Goal: Task Accomplishment & Management: Complete application form

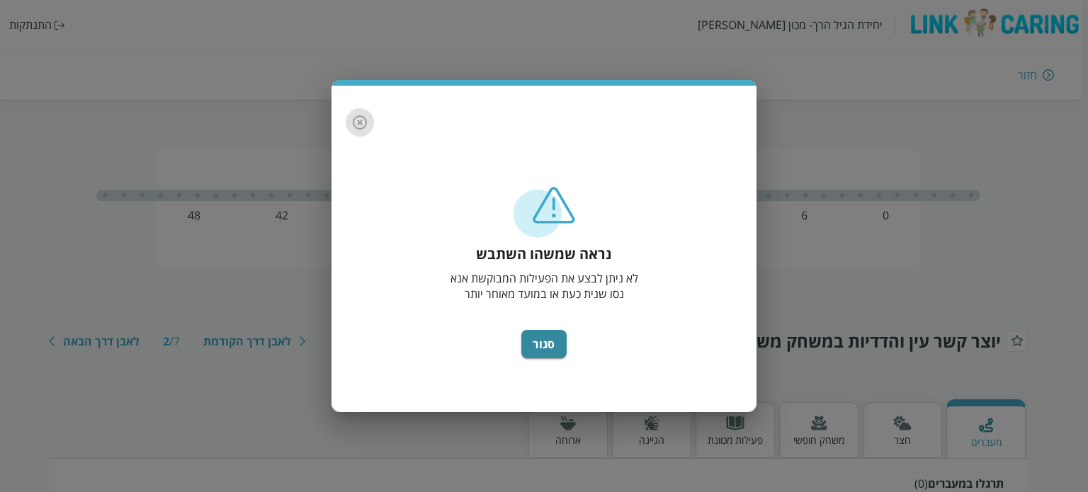
click at [357, 127] on icon "button" at bounding box center [359, 122] width 17 height 17
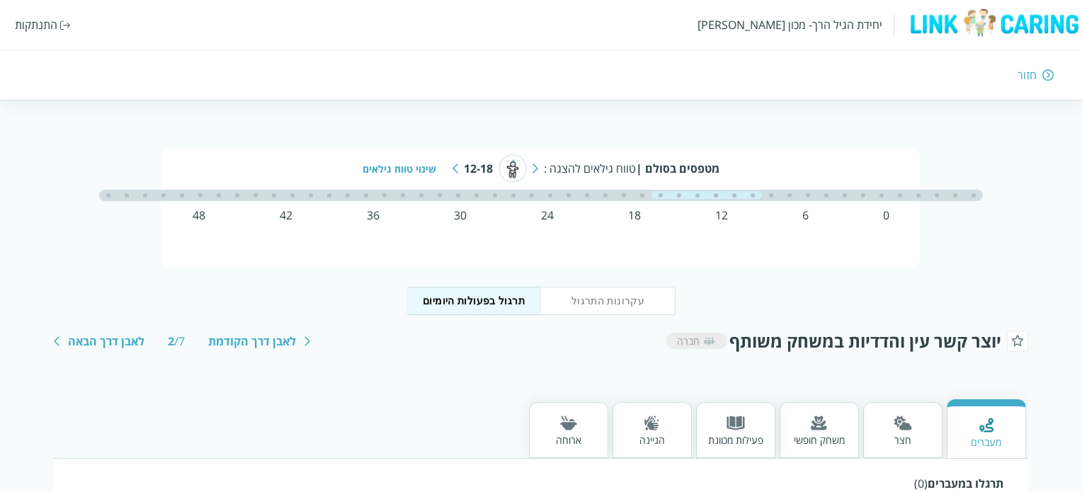
click at [56, 25] on div "התנתקות" at bounding box center [36, 25] width 42 height 16
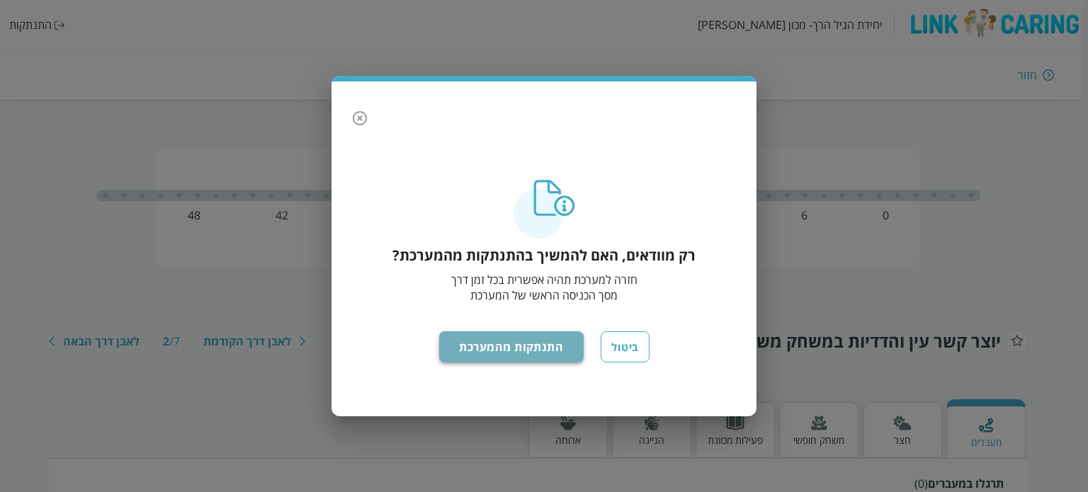
click at [539, 343] on button "התנתקות מהמערכת" at bounding box center [511, 346] width 145 height 31
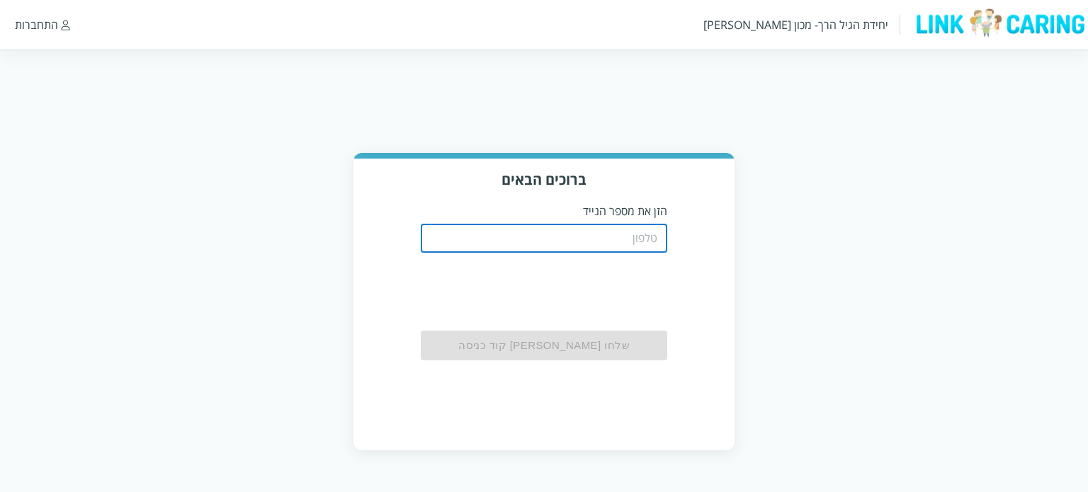
click at [595, 235] on input "tel" at bounding box center [544, 239] width 247 height 28
type input "0521112111"
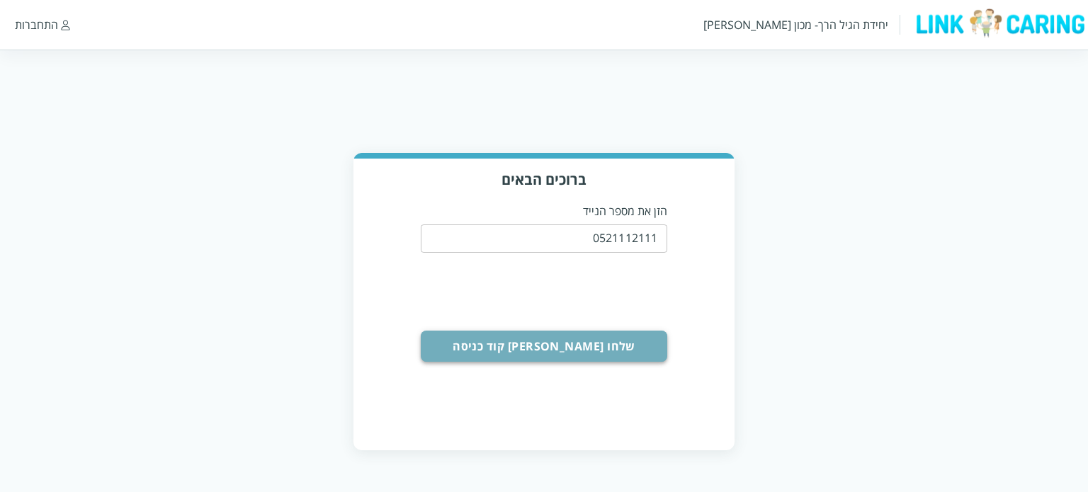
click at [584, 342] on button "שלחו [PERSON_NAME] קוד כניסה" at bounding box center [544, 346] width 247 height 31
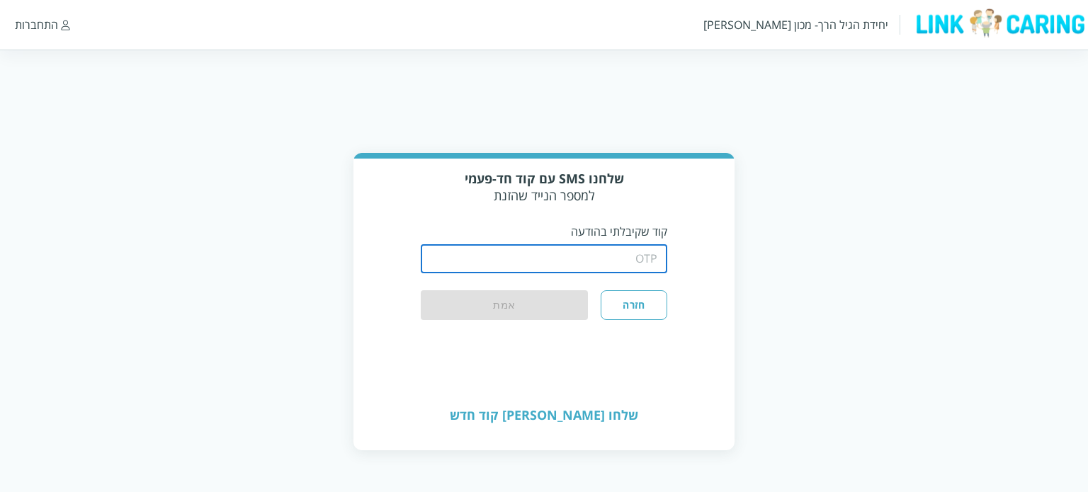
click at [610, 256] on input "string" at bounding box center [544, 259] width 247 height 28
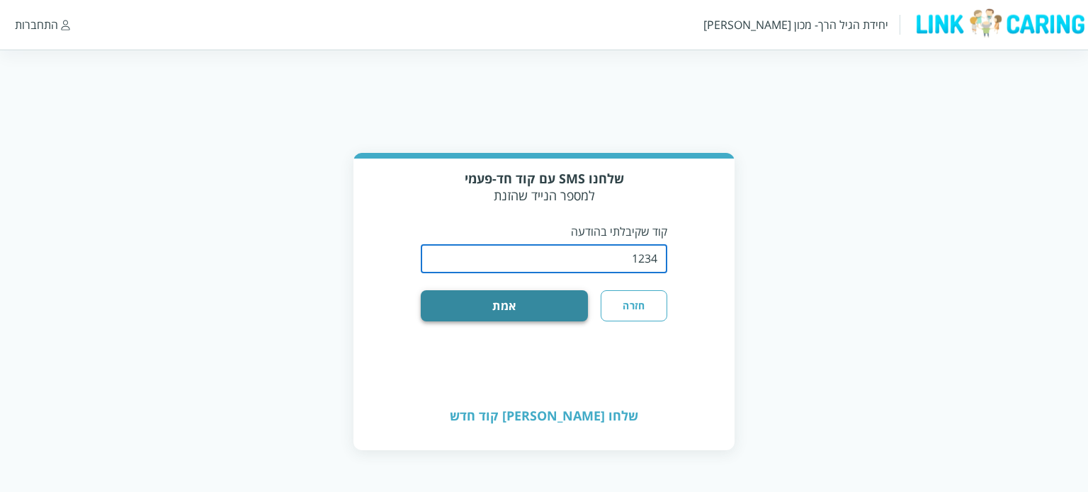
type input "1234"
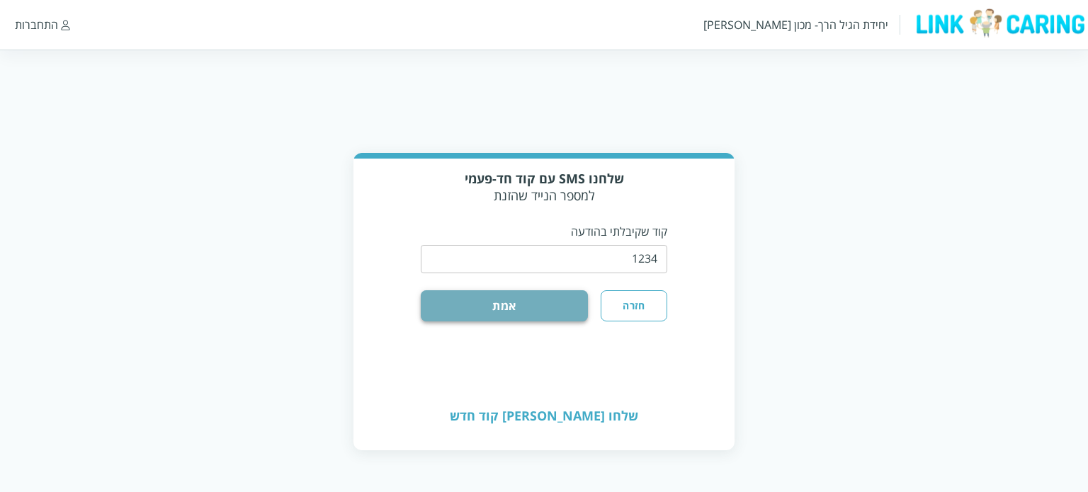
click at [540, 305] on button "אמת" at bounding box center [505, 305] width 168 height 31
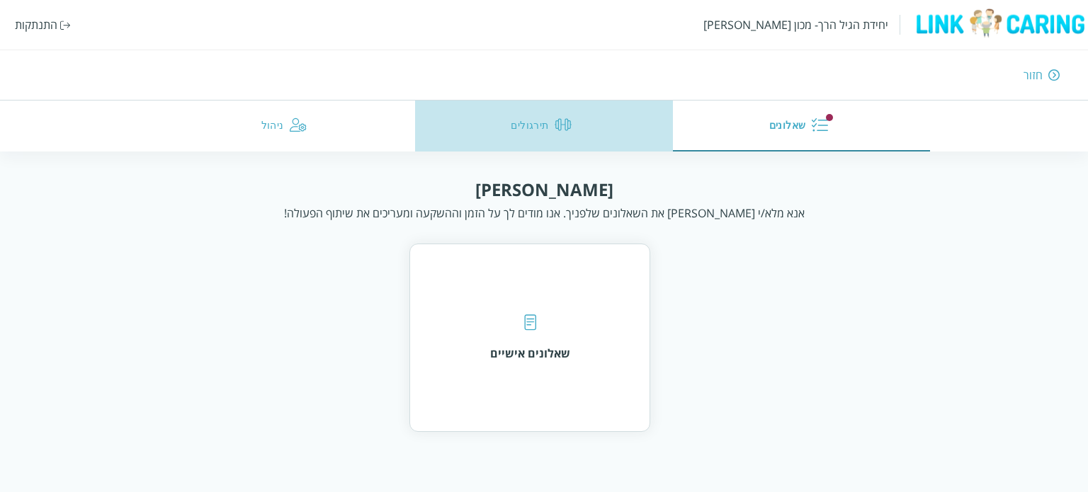
click at [543, 132] on button "תירגולים" at bounding box center [544, 126] width 258 height 51
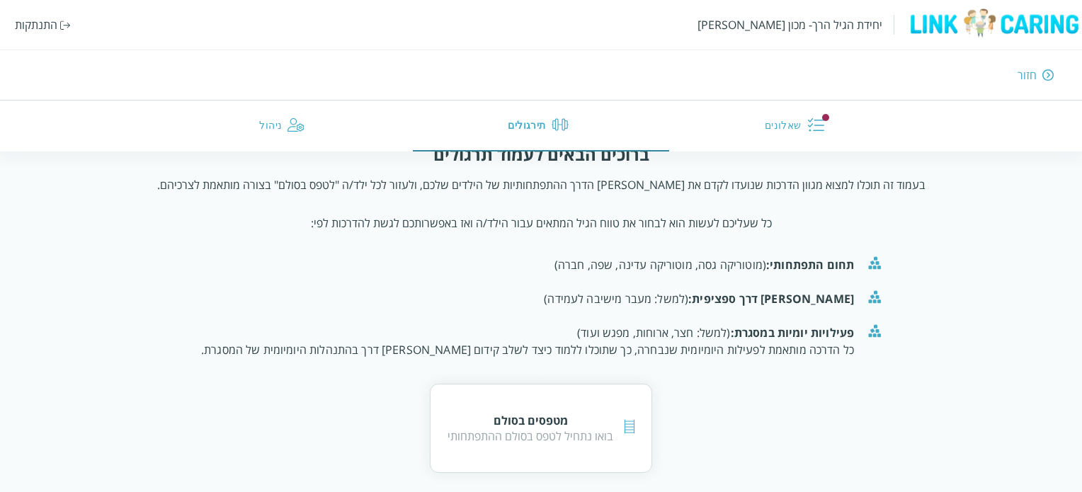
scroll to position [120, 0]
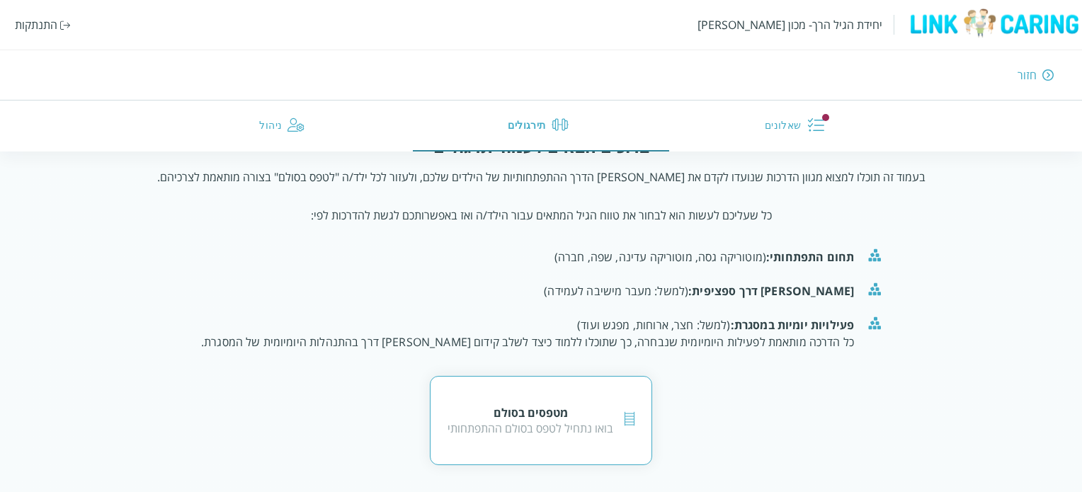
click at [541, 402] on div "מטפסים בסולם בואו נתחיל לטפס בסולם ההתפתחותי" at bounding box center [541, 420] width 222 height 89
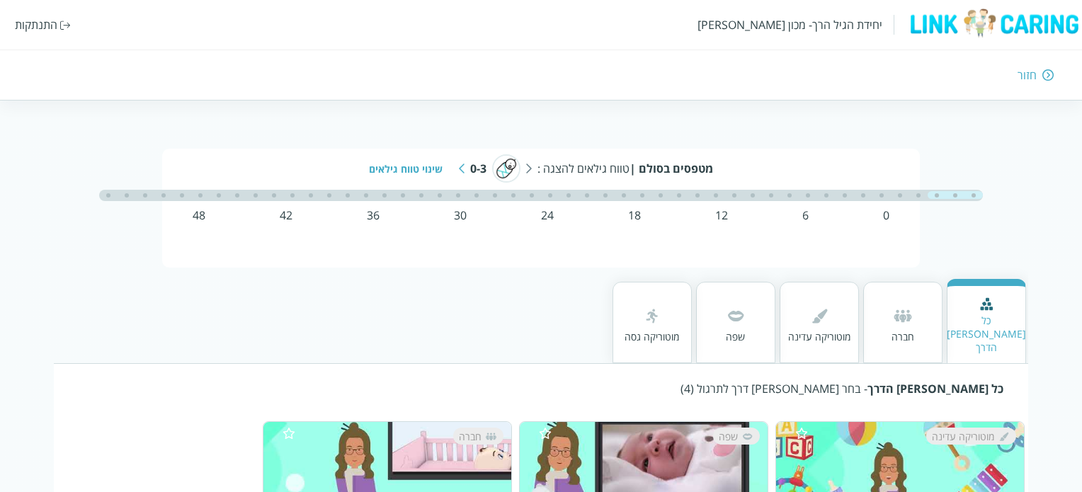
click at [722, 332] on div "שפה" at bounding box center [735, 322] width 79 height 81
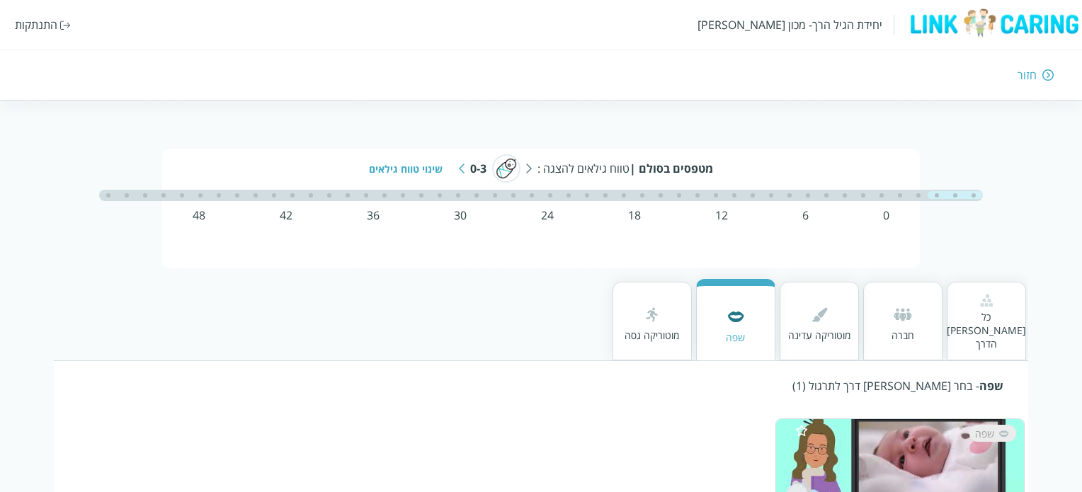
click at [418, 171] on div "שינוי טווח גילאים" at bounding box center [411, 168] width 84 height 13
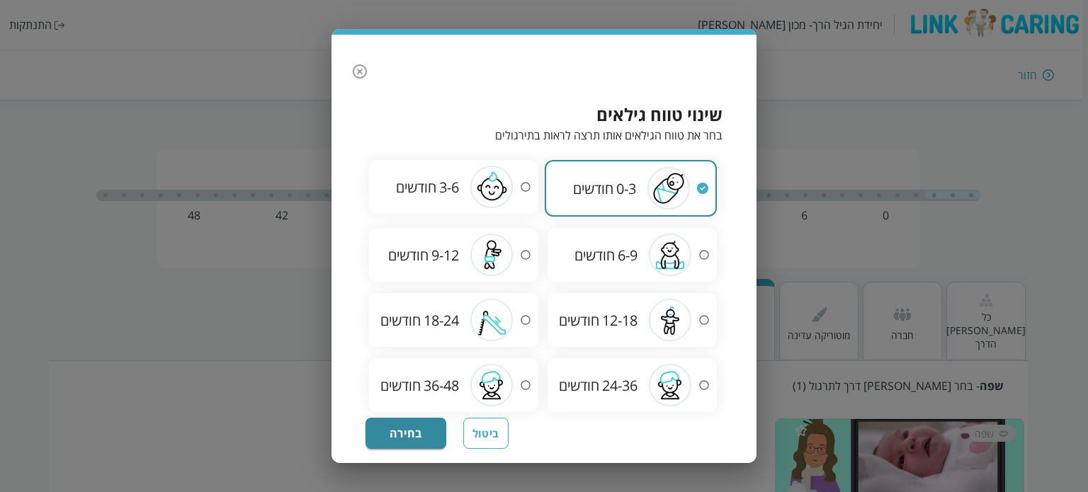
click at [603, 382] on span "24-36" at bounding box center [619, 385] width 35 height 19
radio input "false"
radio input "true"
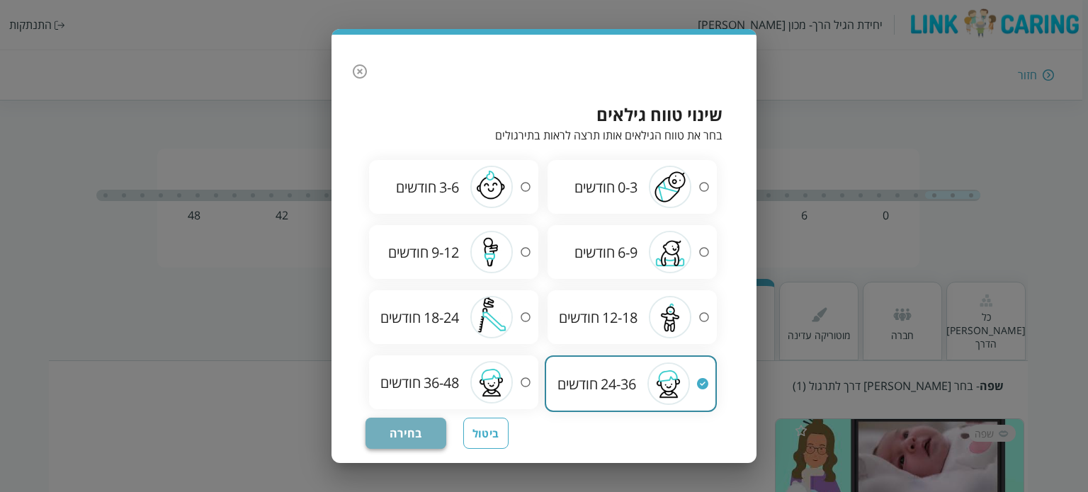
click at [377, 435] on button "בחירה" at bounding box center [405, 433] width 81 height 31
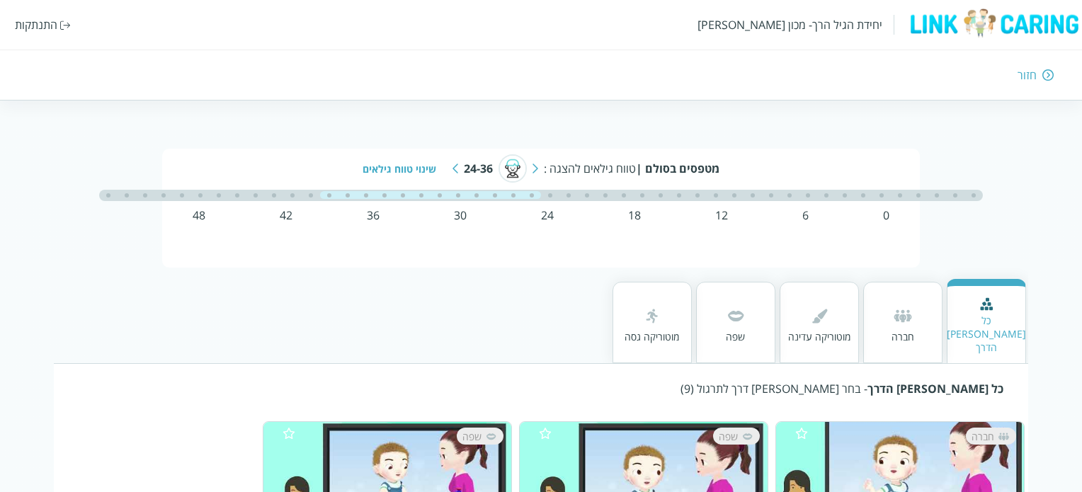
click at [724, 325] on div "שפה" at bounding box center [735, 322] width 79 height 81
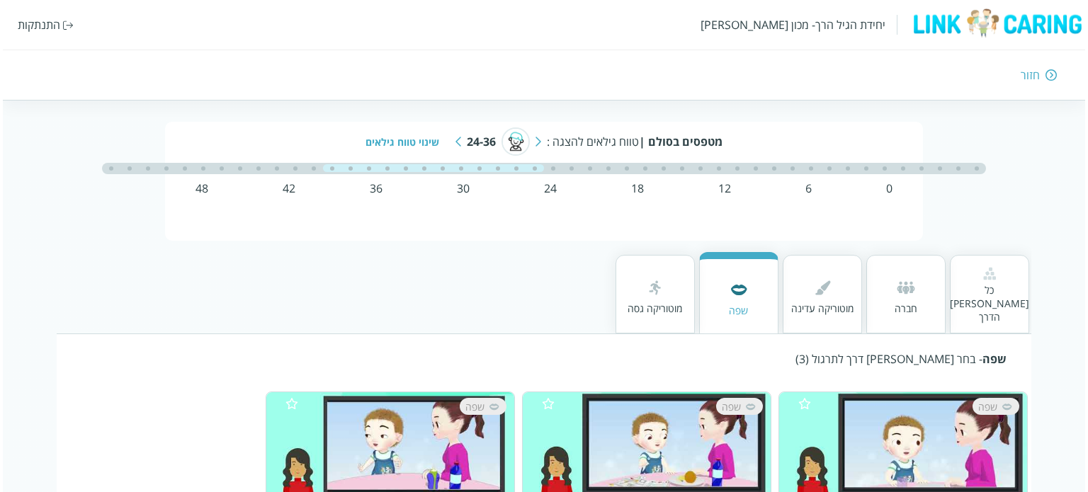
scroll to position [28, 0]
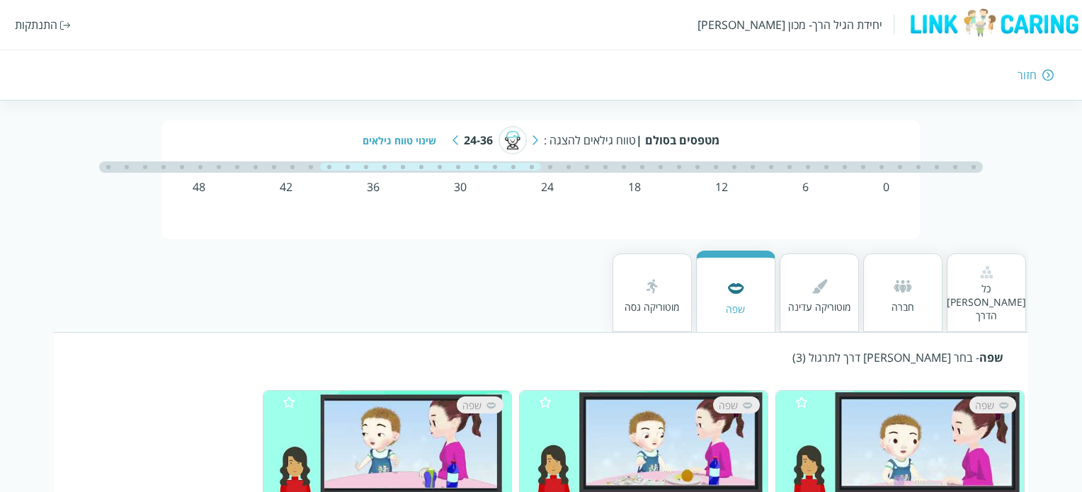
click at [425, 144] on div "שינוי טווח גילאים" at bounding box center [405, 140] width 84 height 13
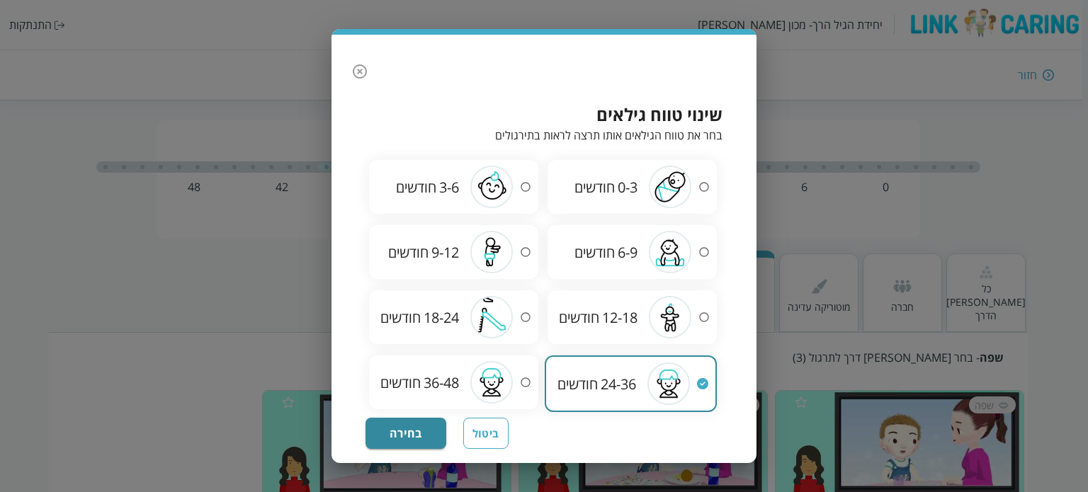
click at [440, 387] on span "36-48" at bounding box center [441, 382] width 35 height 19
radio input "false"
radio input "true"
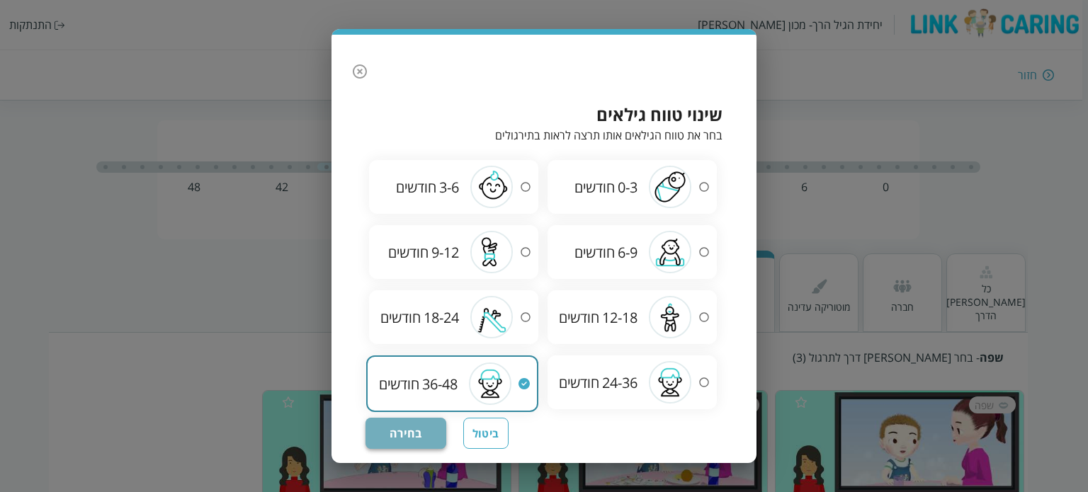
click at [419, 433] on button "בחירה" at bounding box center [405, 433] width 81 height 31
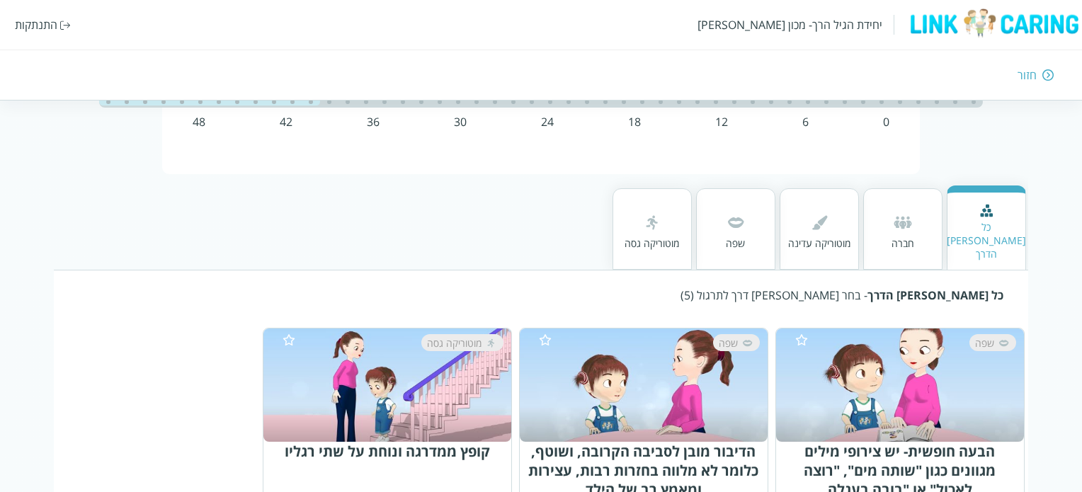
scroll to position [91, 0]
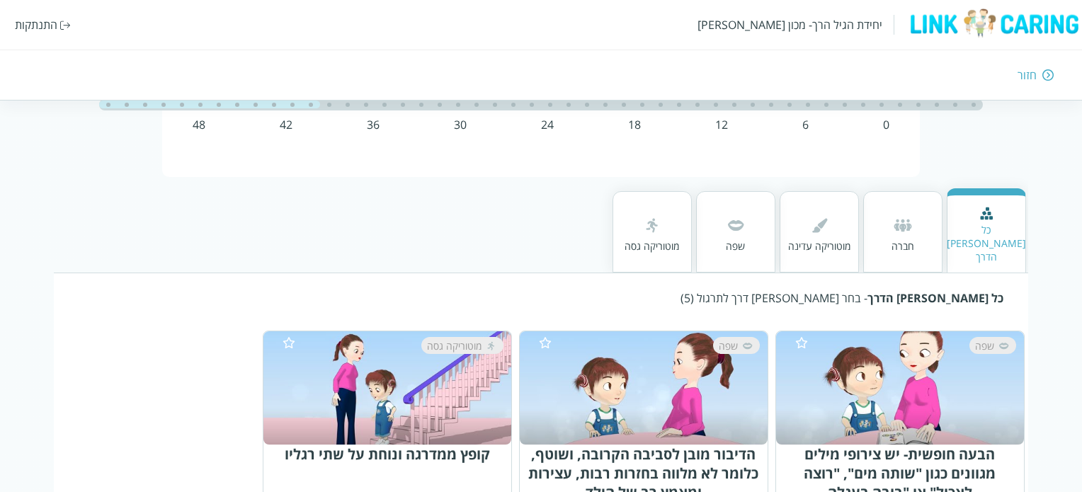
click at [735, 239] on div "שפה" at bounding box center [736, 245] width 23 height 13
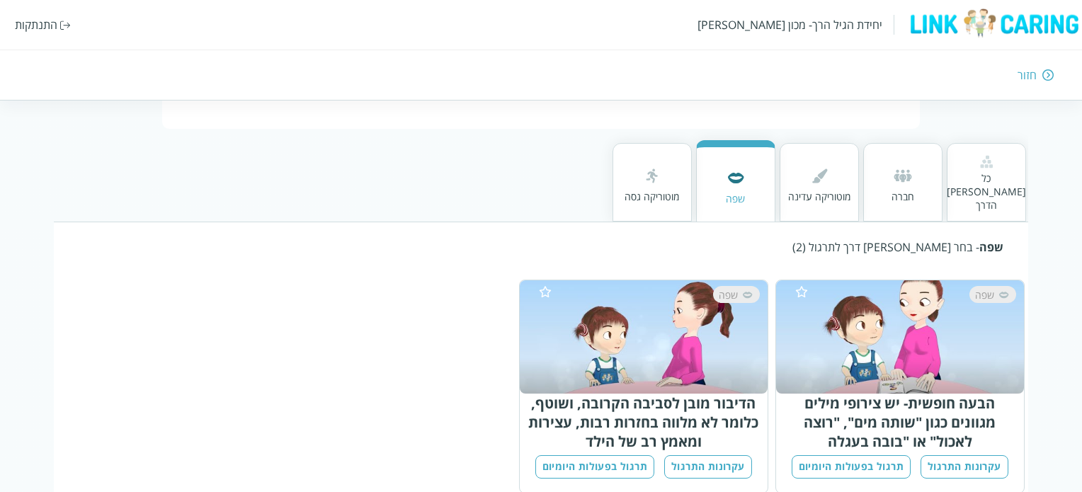
scroll to position [156, 0]
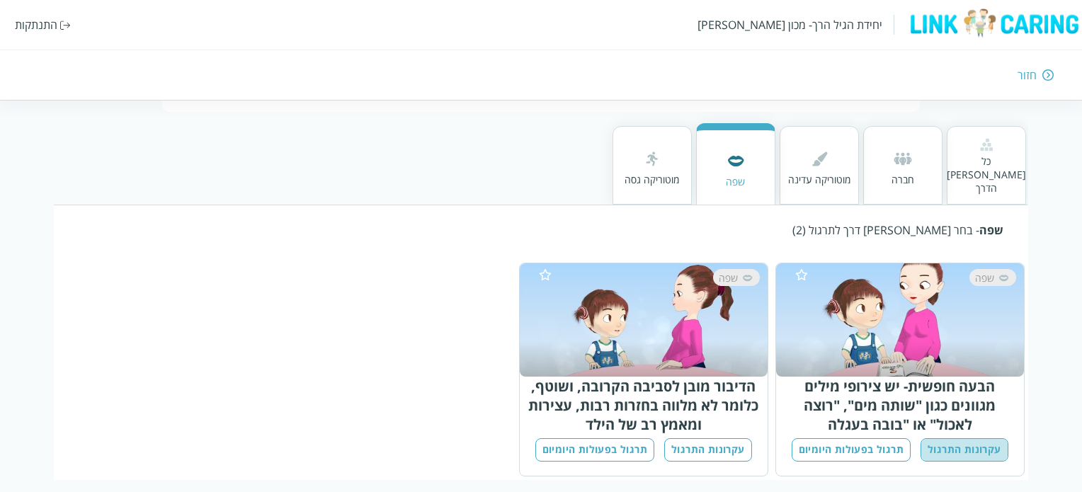
click at [958, 438] on button "עקרונות התרגול" at bounding box center [965, 449] width 88 height 23
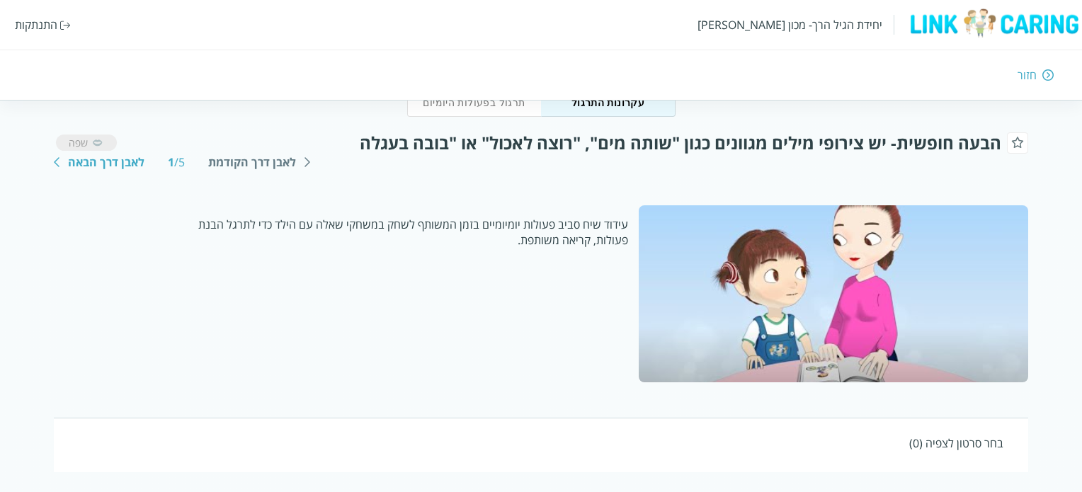
scroll to position [200, 0]
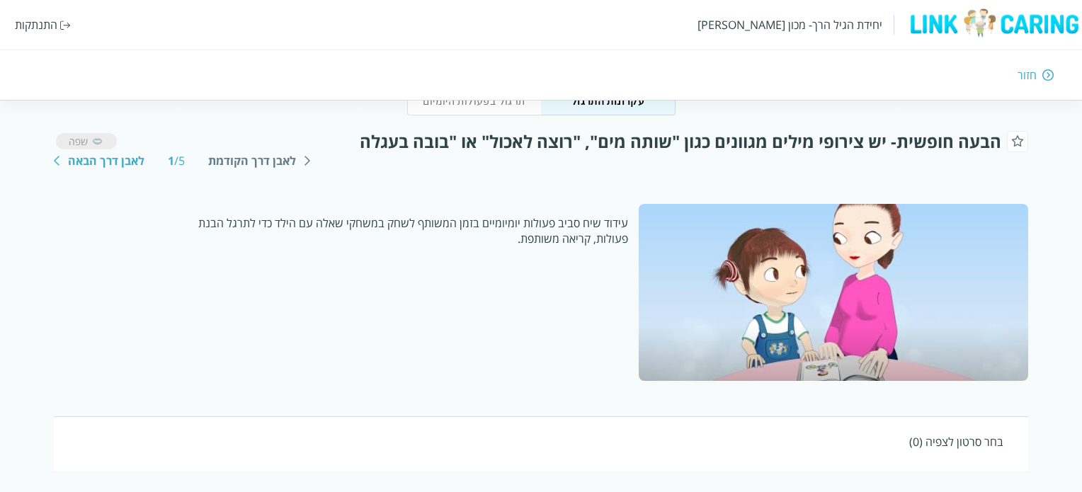
click at [130, 163] on div "לאבן דרך הבאה" at bounding box center [106, 161] width 76 height 16
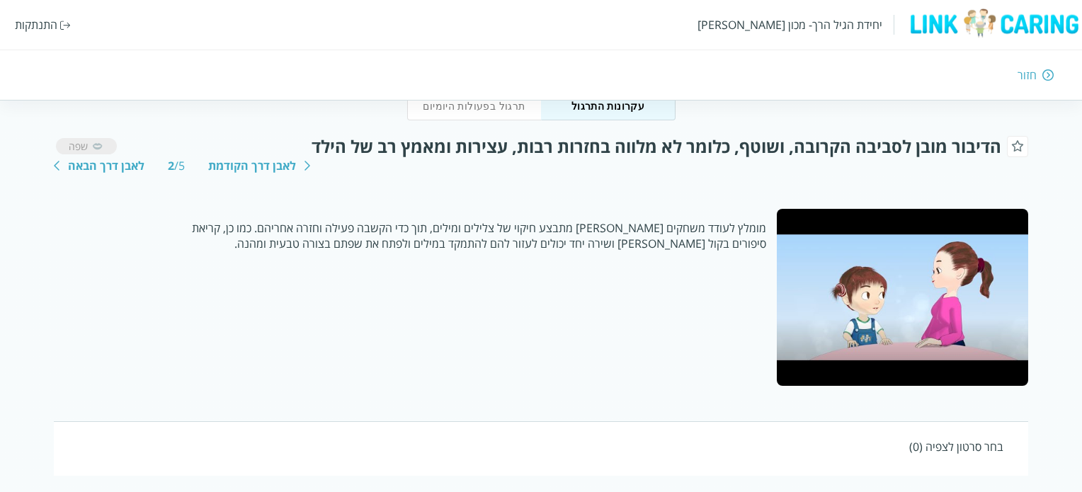
scroll to position [205, 0]
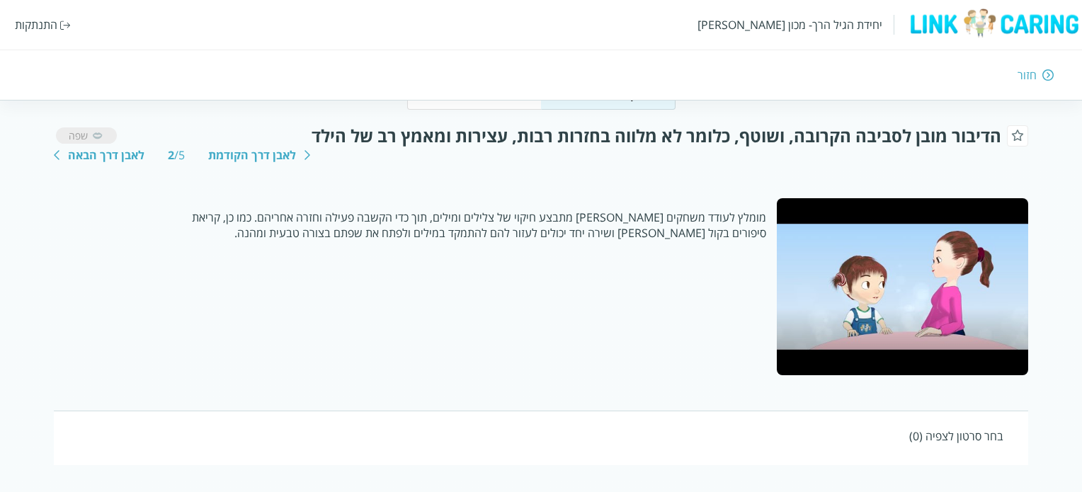
click at [99, 153] on div "לאבן דרך הבאה" at bounding box center [106, 155] width 76 height 16
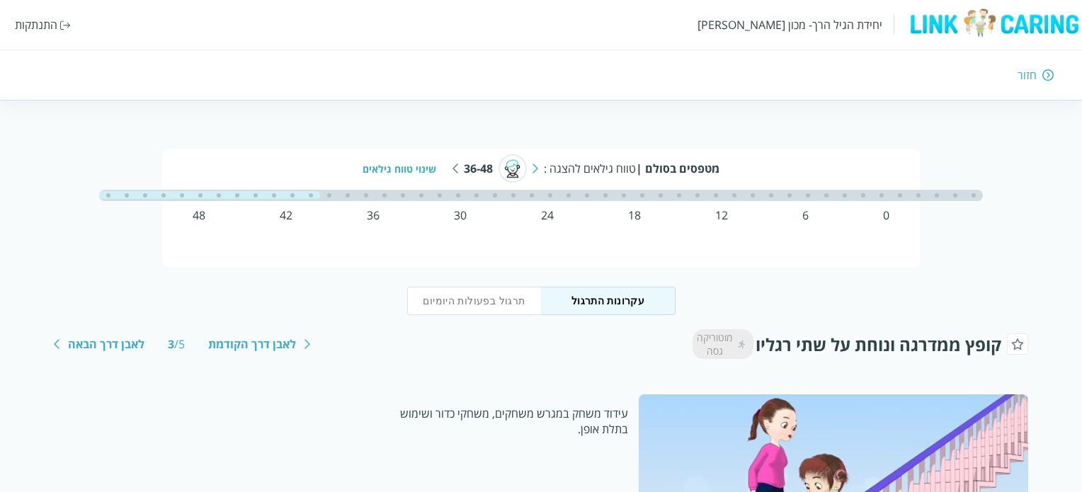
click at [426, 168] on div "שינוי טווח גילאים" at bounding box center [405, 168] width 84 height 13
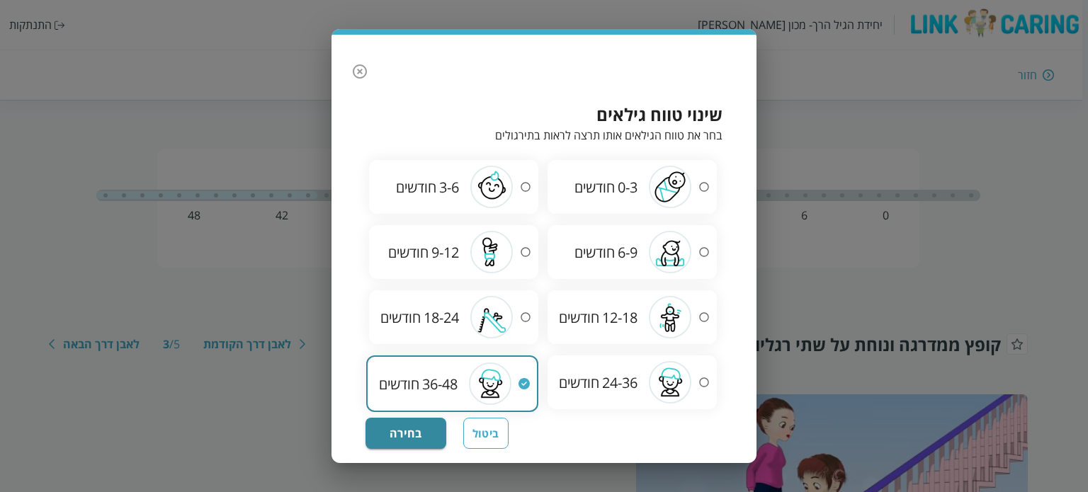
click at [442, 385] on span "36-48" at bounding box center [439, 384] width 35 height 19
click at [596, 388] on span "חודשים" at bounding box center [579, 382] width 40 height 19
radio input "true"
radio input "false"
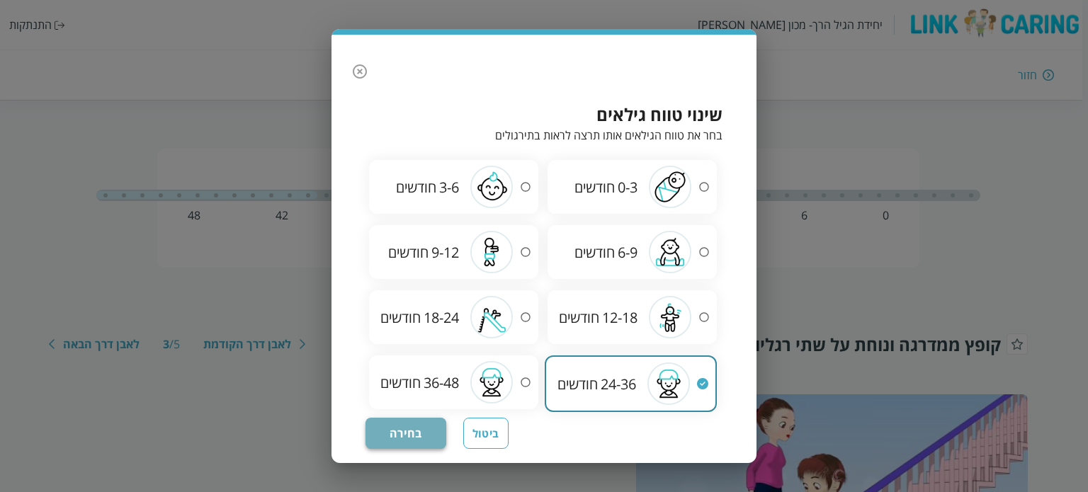
click at [413, 429] on button "בחירה" at bounding box center [405, 433] width 81 height 31
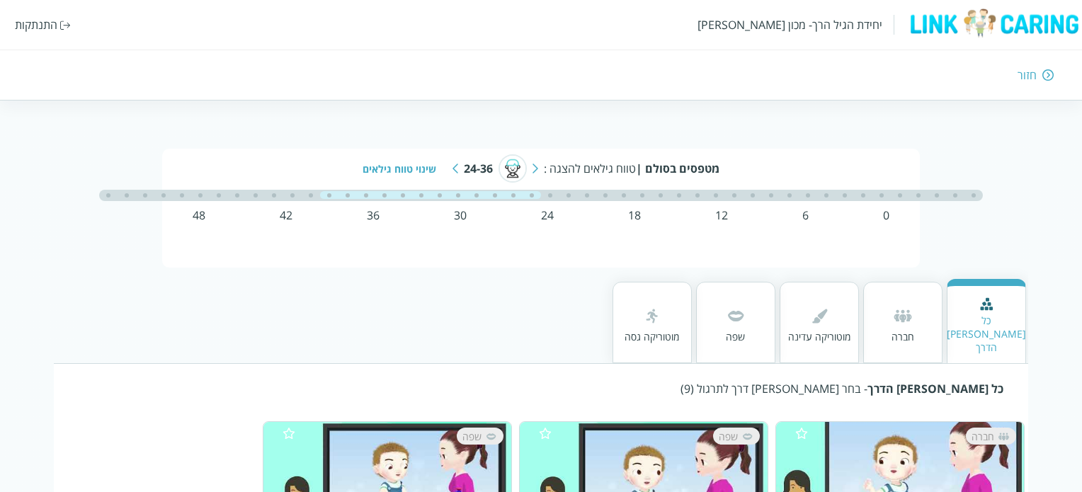
click at [736, 330] on div "שפה" at bounding box center [736, 336] width 23 height 13
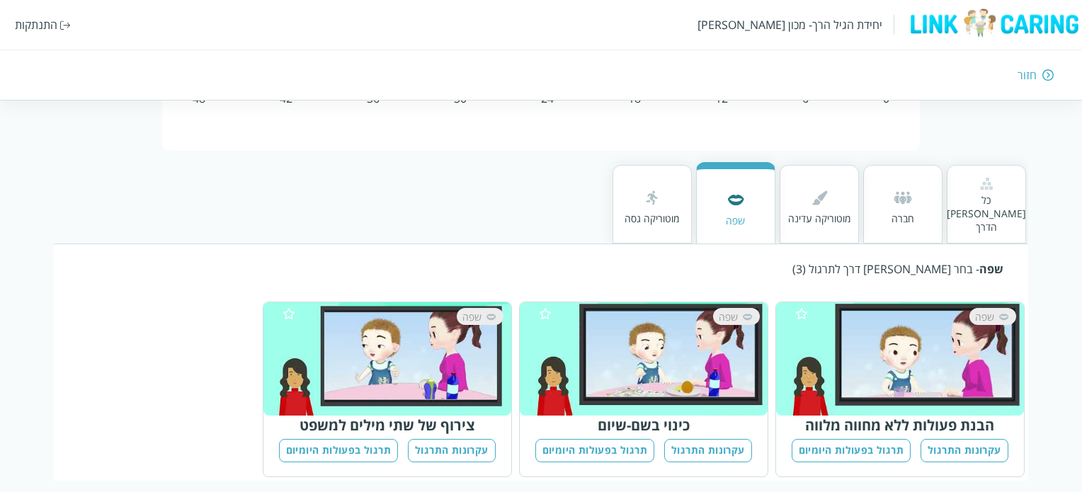
scroll to position [116, 0]
click at [975, 440] on button "עקרונות התרגול" at bounding box center [965, 451] width 88 height 23
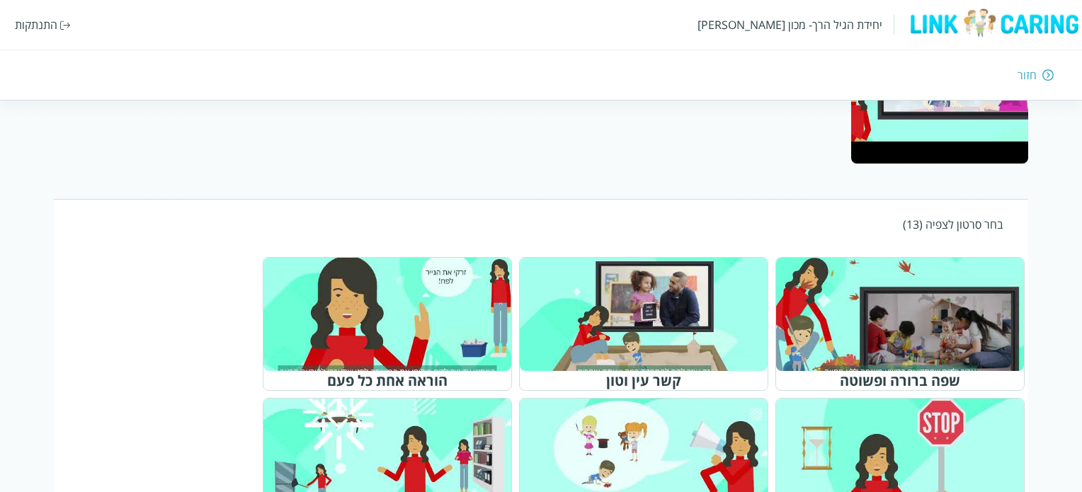
scroll to position [168, 0]
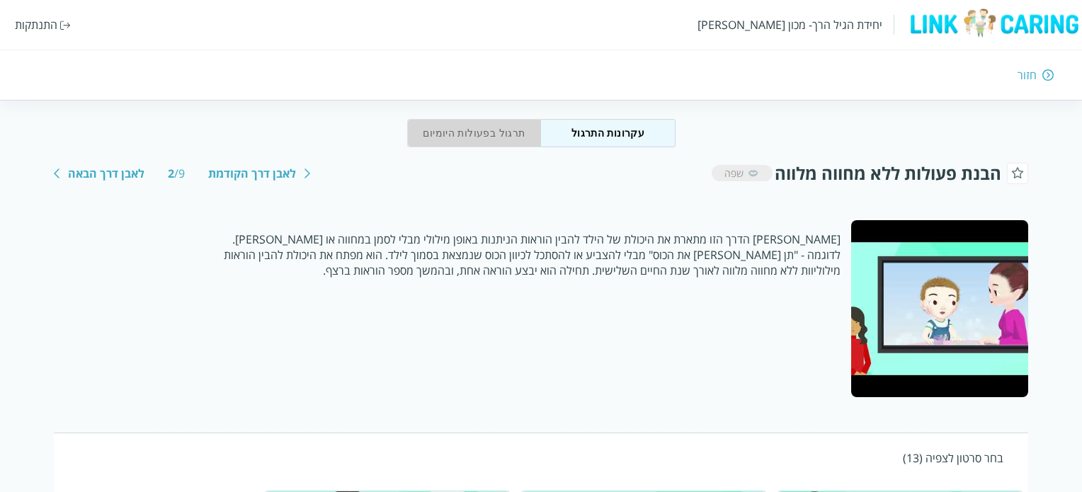
click at [482, 141] on button "תרגול בפעולות היומיום" at bounding box center [474, 133] width 135 height 28
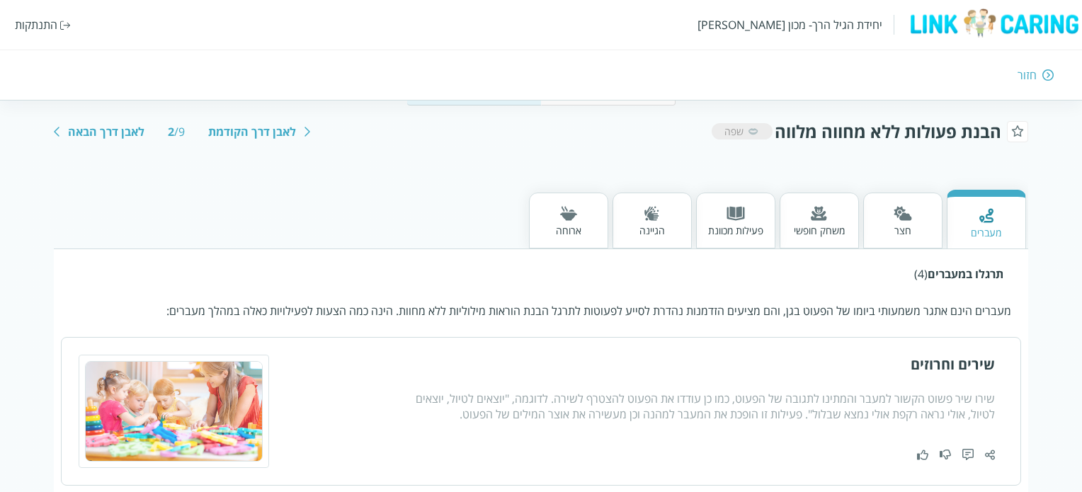
scroll to position [206, 0]
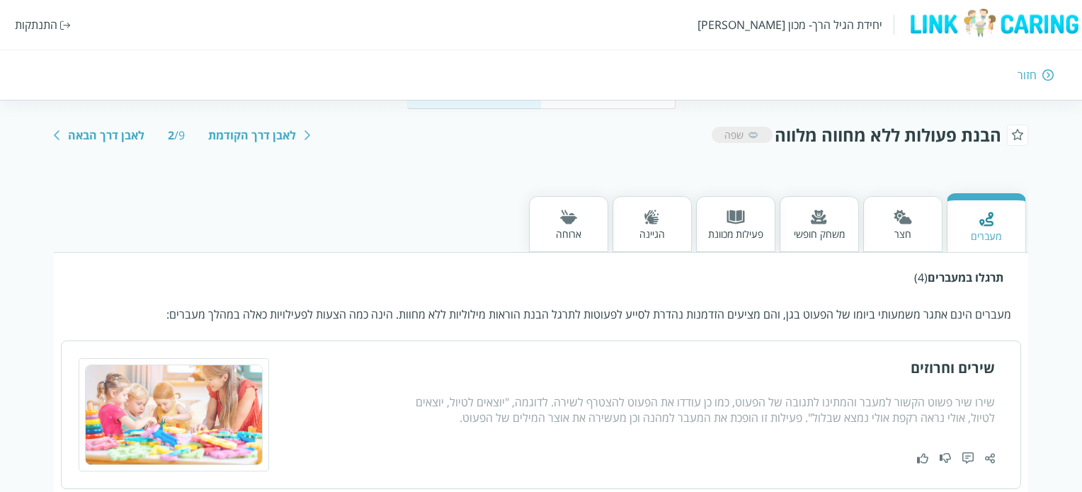
click at [908, 240] on div "חצר" at bounding box center [903, 233] width 18 height 13
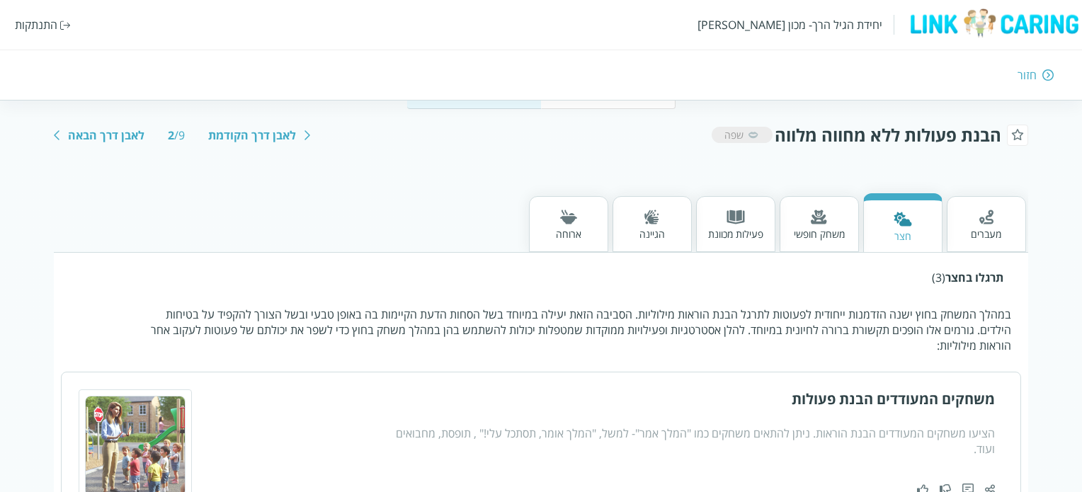
click at [846, 236] on div "משחק חופשי" at bounding box center [819, 224] width 79 height 56
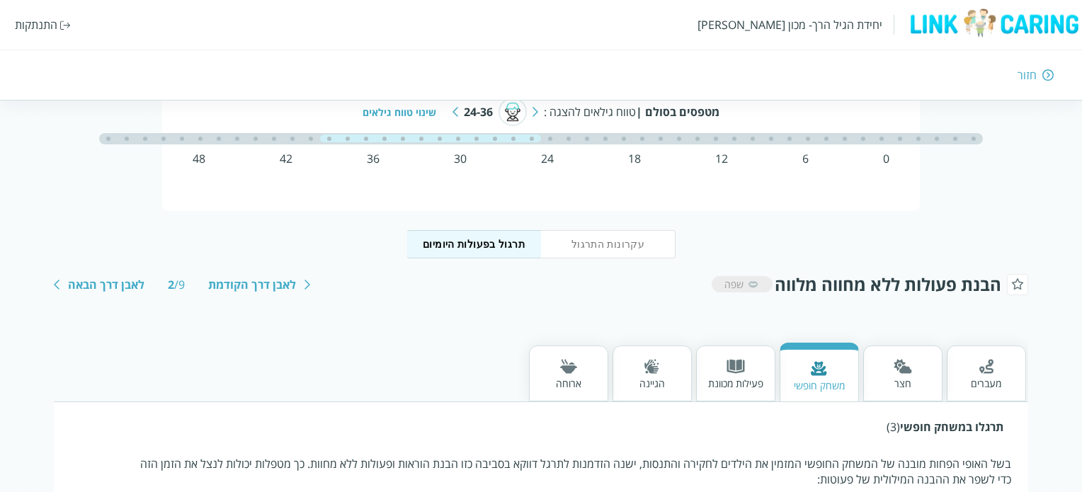
scroll to position [57, 0]
click at [617, 236] on button "עקרונות התרגול" at bounding box center [608, 244] width 135 height 28
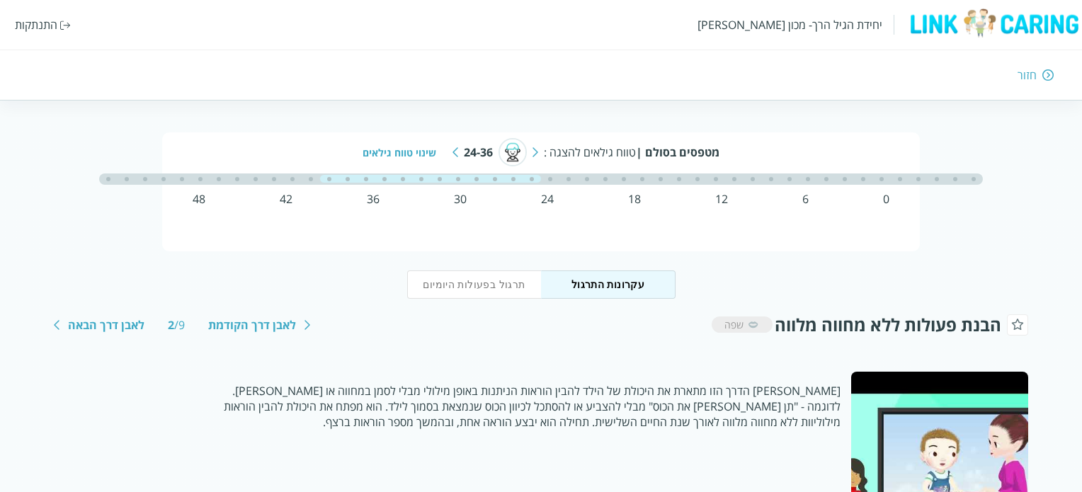
scroll to position [17, 0]
click at [482, 276] on button "תרגול בפעולות היומיום" at bounding box center [474, 284] width 135 height 28
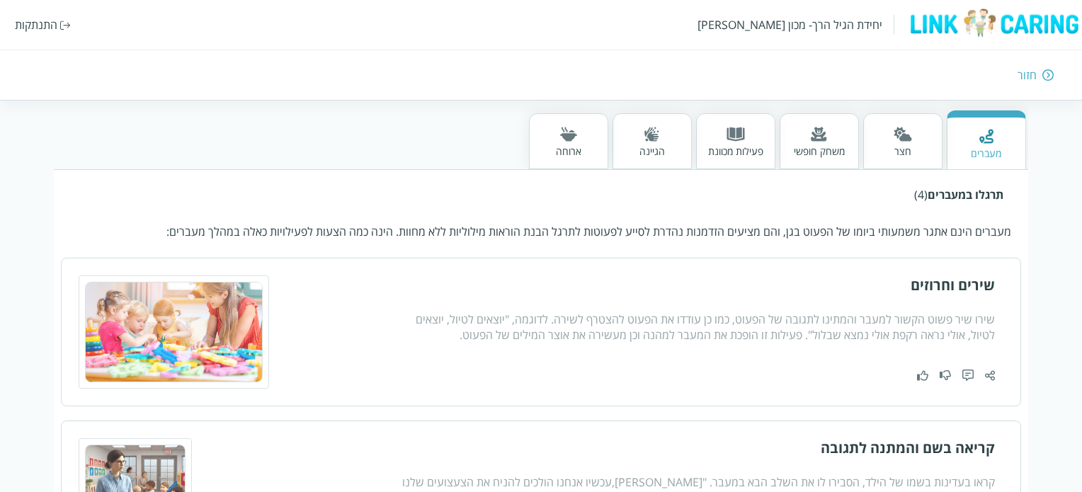
scroll to position [286, 0]
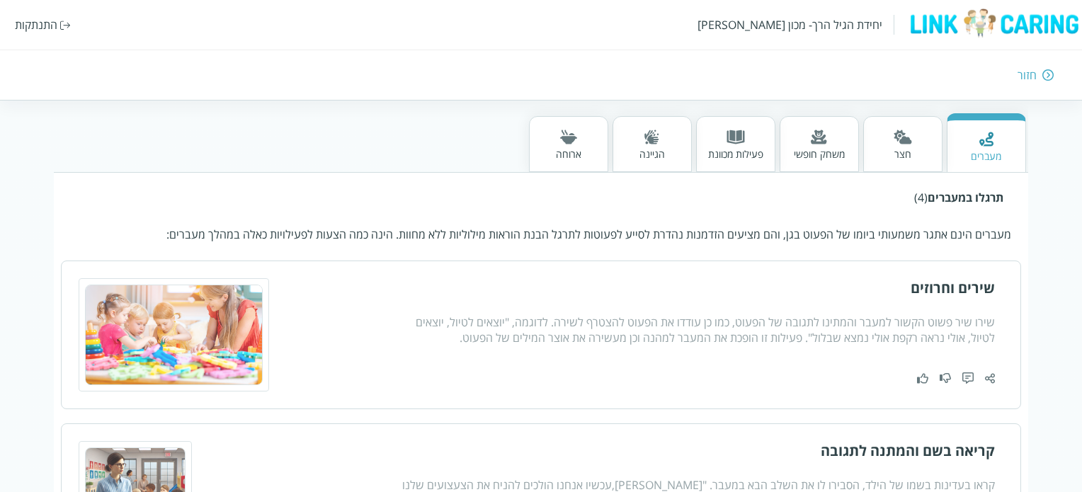
click at [909, 149] on div "חצר" at bounding box center [903, 153] width 18 height 13
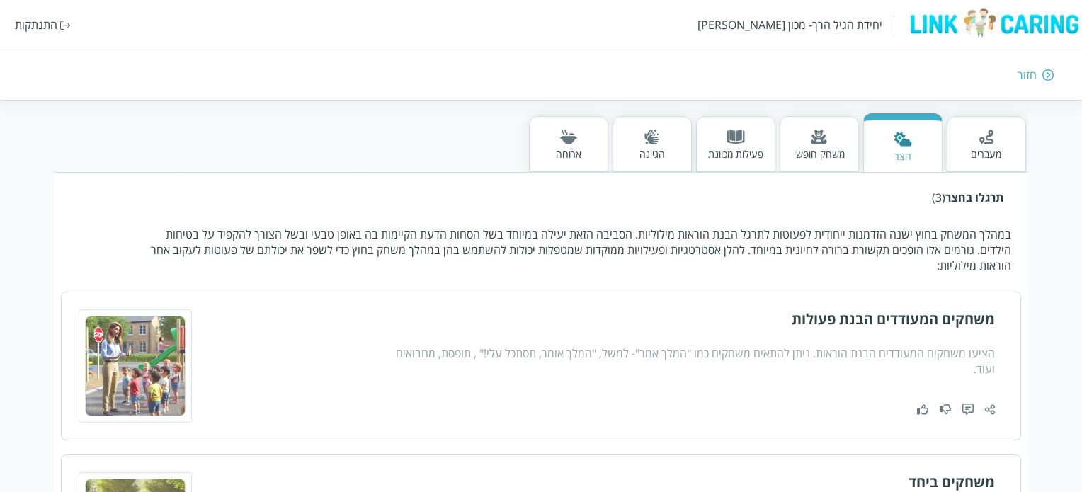
click at [827, 152] on div "משחק חופשי" at bounding box center [819, 153] width 51 height 13
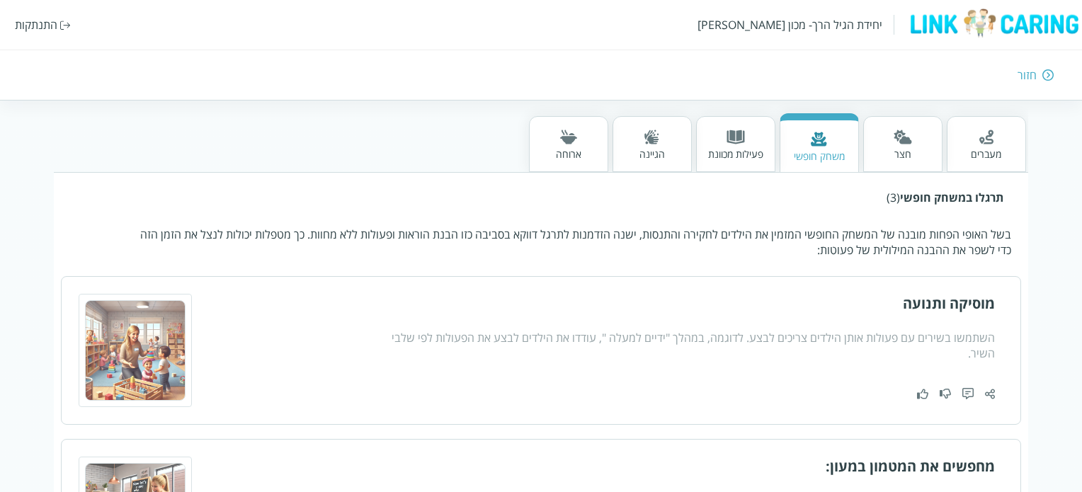
click at [749, 153] on div "פעילות מכוונת" at bounding box center [735, 153] width 55 height 13
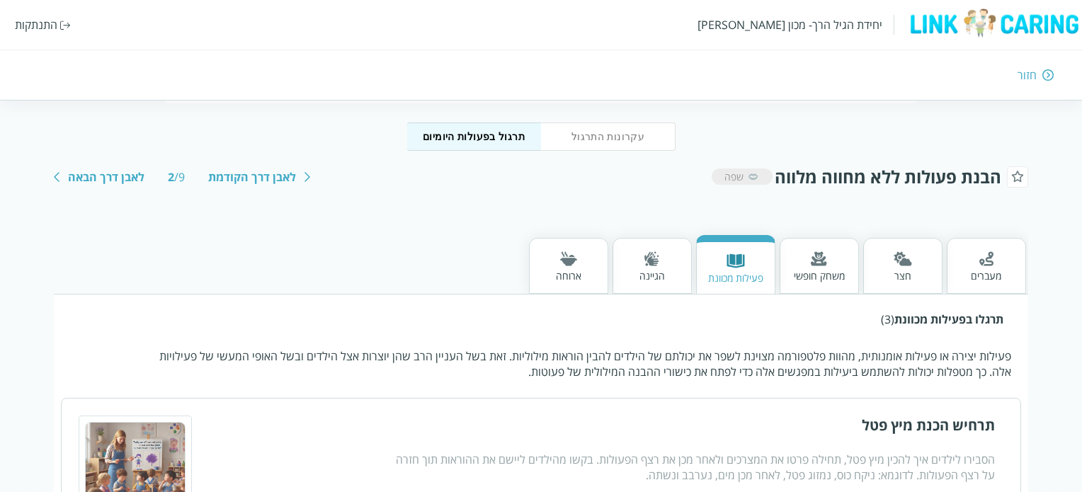
scroll to position [167, 0]
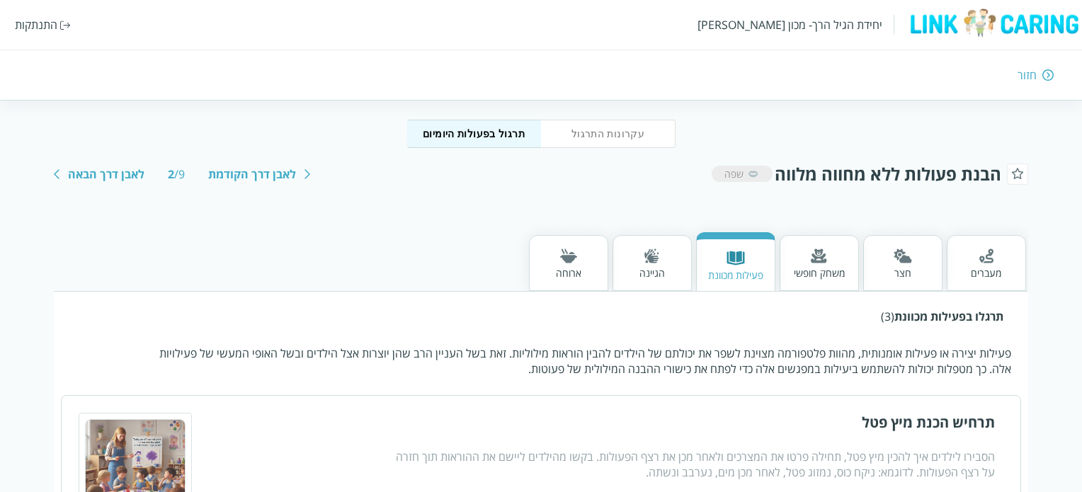
click at [107, 175] on div "לאבן דרך הבאה" at bounding box center [106, 174] width 76 height 16
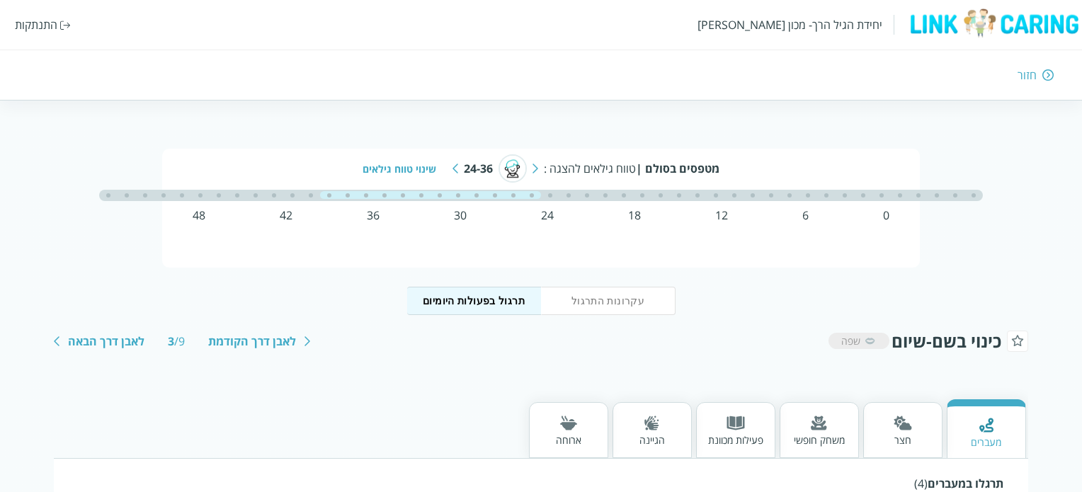
click at [131, 345] on div "לאבן דרך הבאה" at bounding box center [106, 342] width 76 height 16
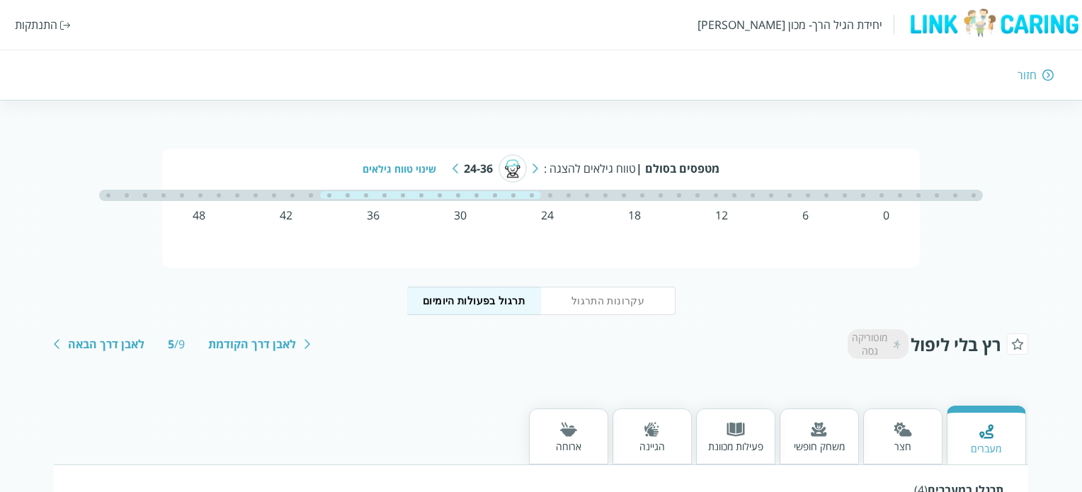
click at [250, 348] on div "לאבן דרך הקודמת" at bounding box center [252, 344] width 88 height 16
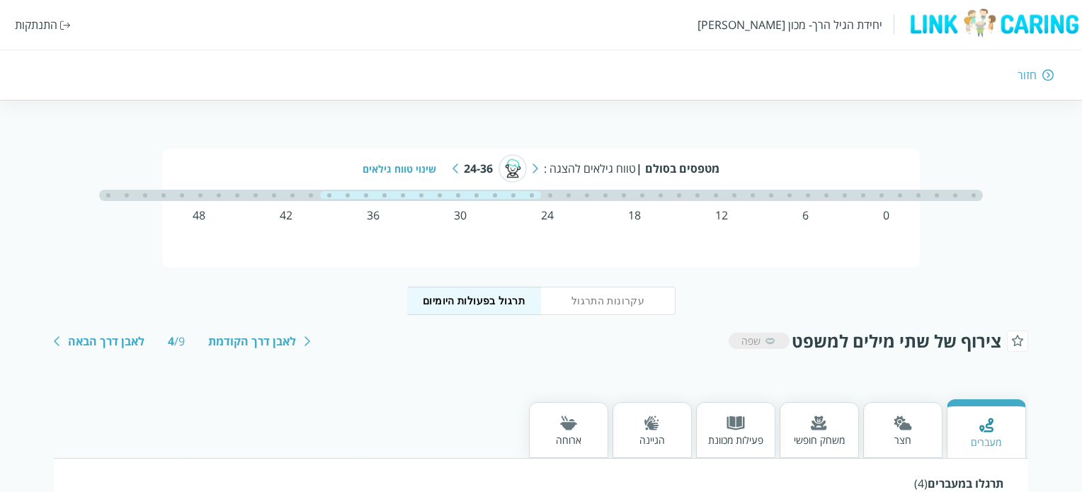
click at [250, 348] on div "לאבן דרך הקודמת" at bounding box center [252, 342] width 88 height 16
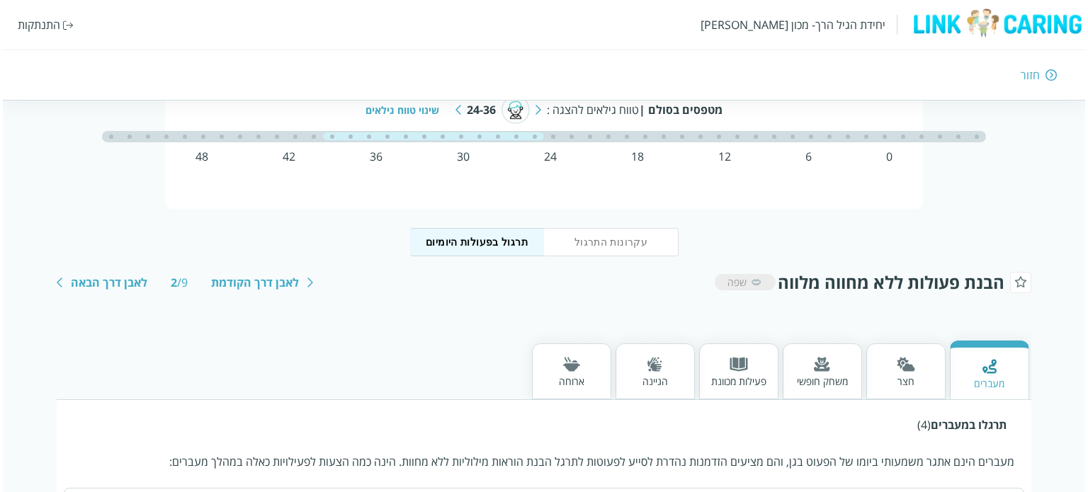
scroll to position [56, 0]
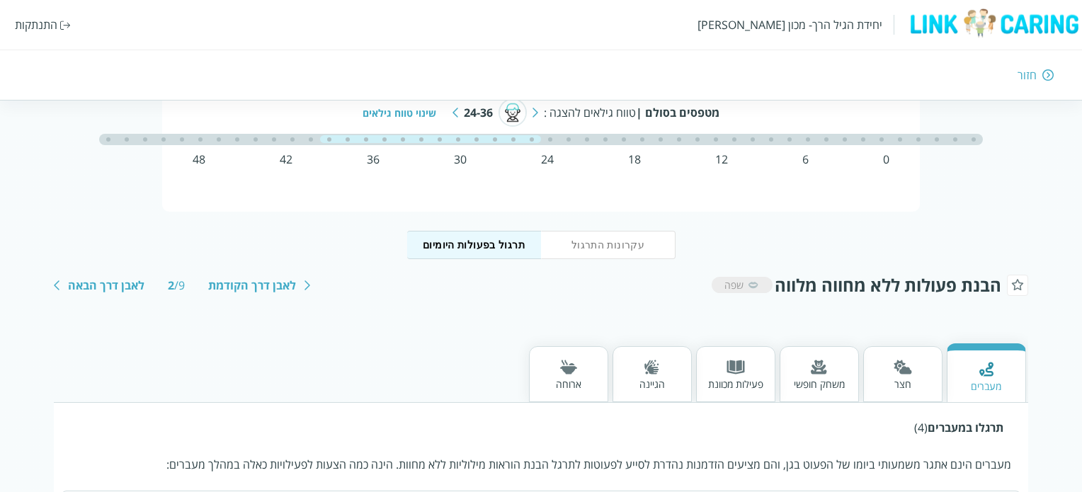
click at [479, 111] on div "24-36" at bounding box center [478, 113] width 29 height 16
click at [403, 115] on div "שינוי טווח גילאים" at bounding box center [405, 112] width 84 height 13
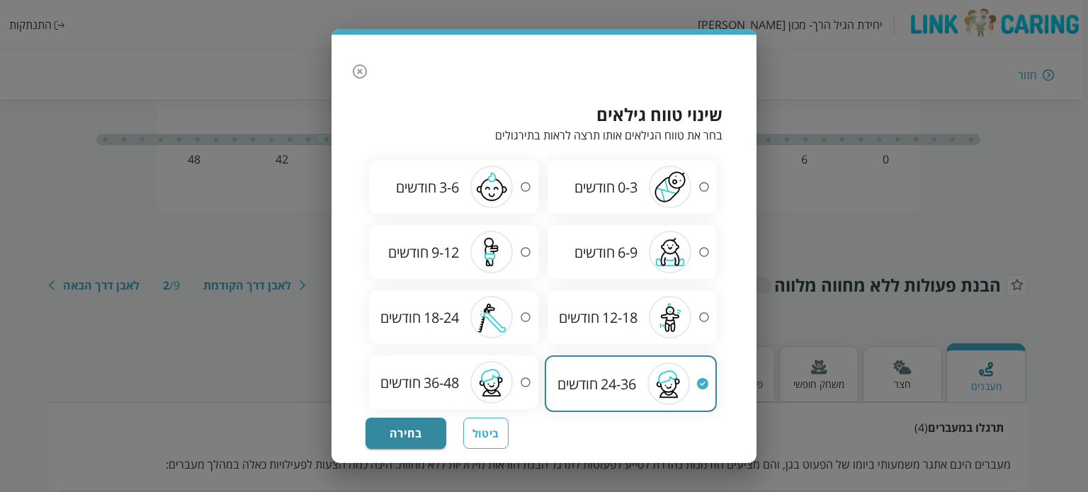
click at [437, 382] on span "36-48" at bounding box center [441, 382] width 35 height 19
radio input "false"
radio input "true"
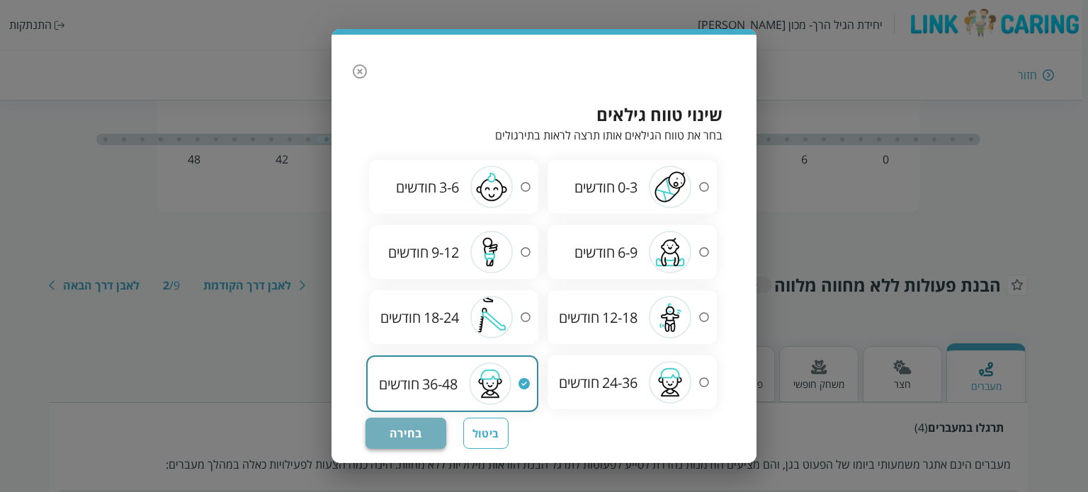
click at [394, 429] on button "בחירה" at bounding box center [405, 433] width 81 height 31
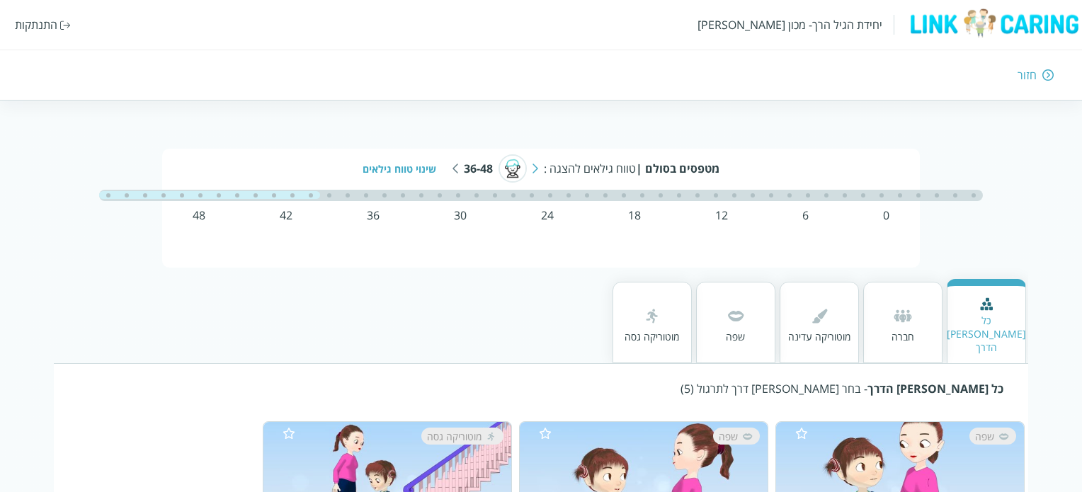
click at [738, 334] on div "שפה" at bounding box center [735, 322] width 79 height 81
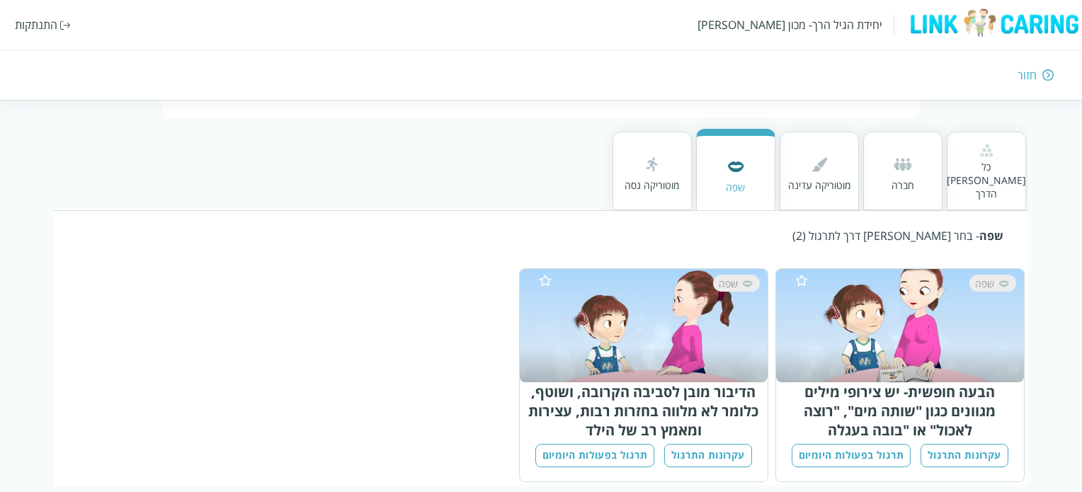
scroll to position [156, 0]
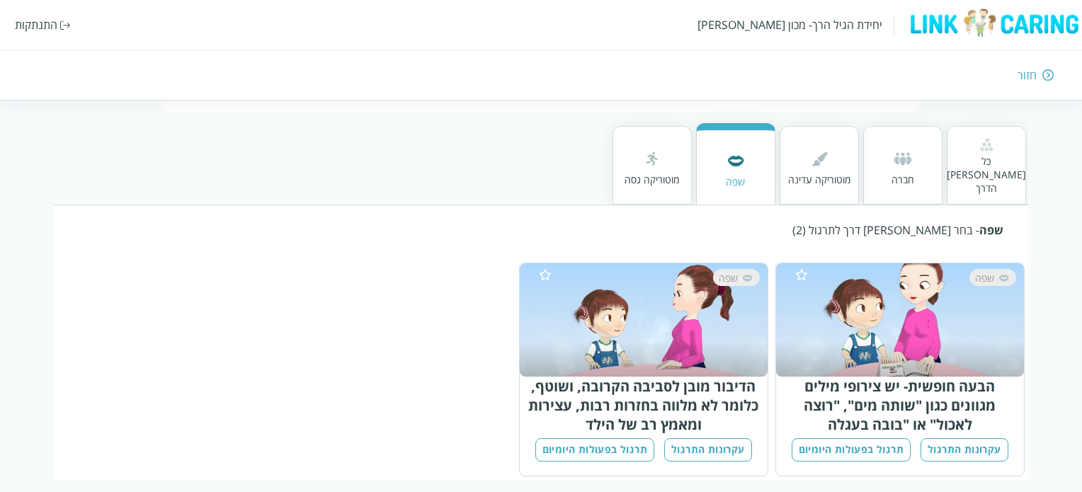
click at [643, 311] on div "שפה" at bounding box center [650, 320] width 223 height 102
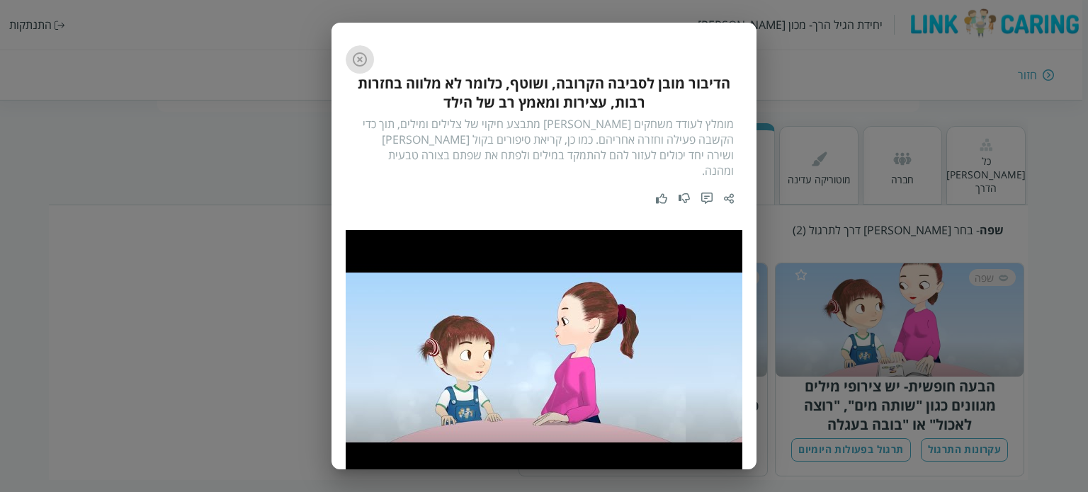
click at [368, 61] on icon "button" at bounding box center [359, 59] width 17 height 17
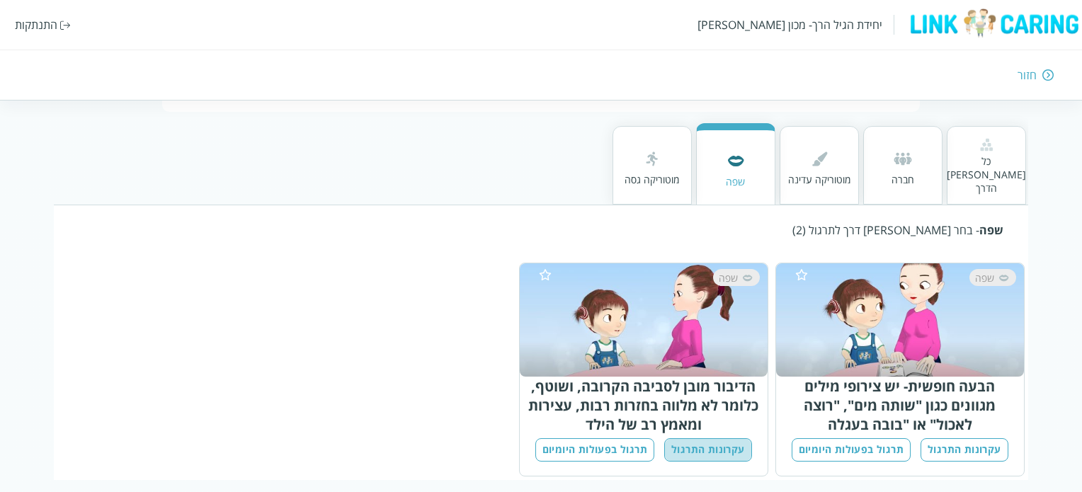
click at [689, 438] on button "עקרונות התרגול" at bounding box center [708, 449] width 88 height 23
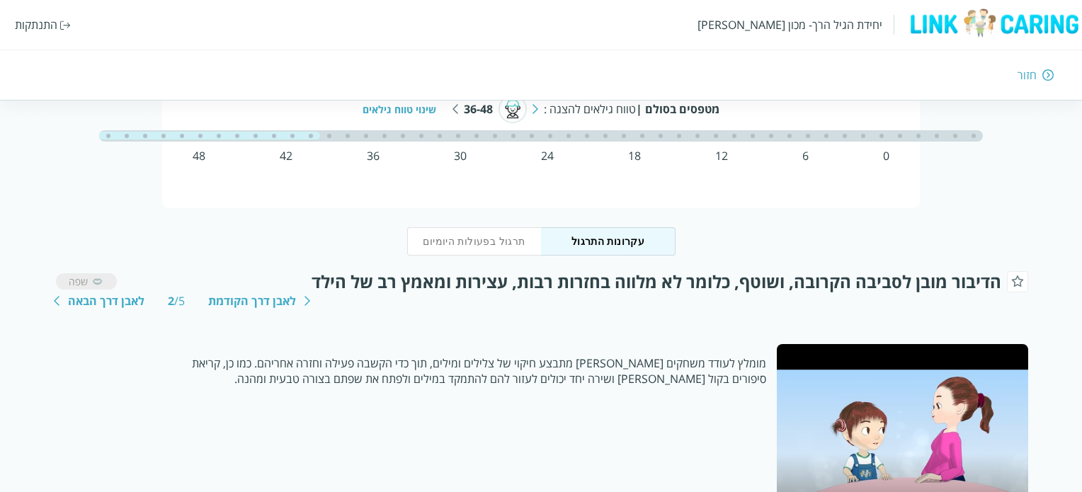
scroll to position [63, 0]
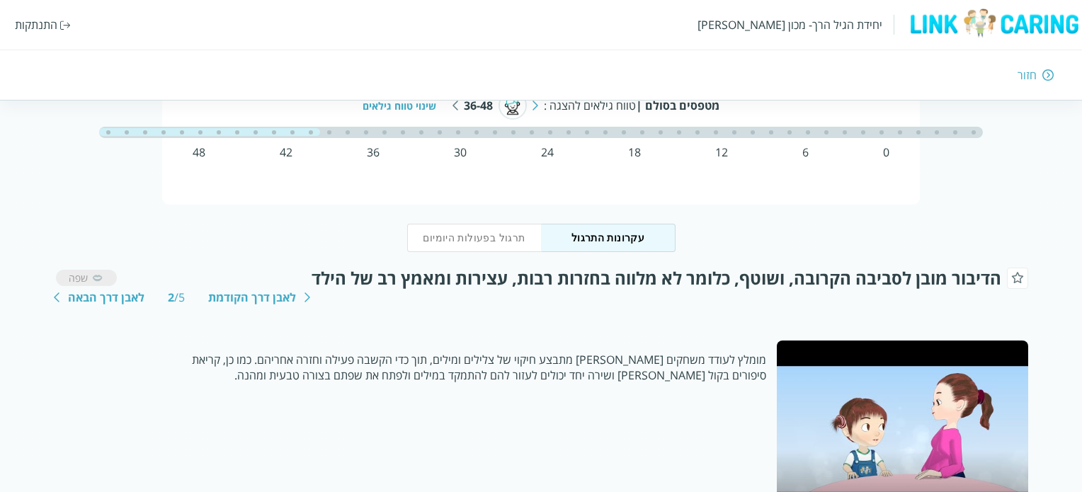
click at [623, 235] on button "עקרונות התרגול" at bounding box center [608, 238] width 135 height 28
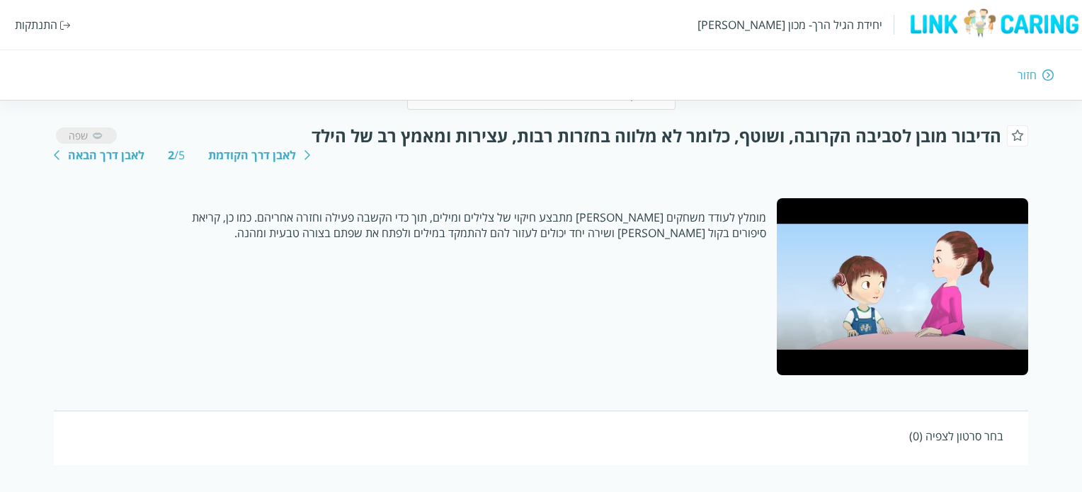
scroll to position [0, 0]
